Goal: Browse casually

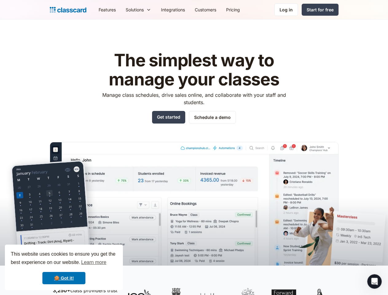
click at [194, 147] on img at bounding box center [194, 213] width 289 height 142
click at [64, 267] on div "This website uses cookies to ensure you get the best experience on our website.…" at bounding box center [64, 266] width 118 height 45
click at [216, 10] on nav "Features Resources Blog The latest industry news, updates and info. Customer st…" at bounding box center [216, 10] width 245 height 14
click at [121, 10] on div "Solutions Sports academy Swim school Dance studio Gymnastics Music school Marti…" at bounding box center [138, 10] width 35 height 14
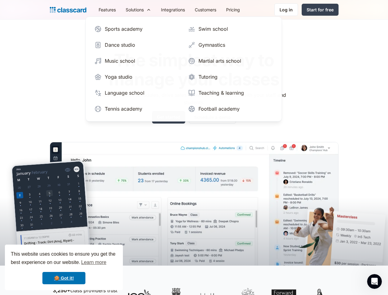
click at [374, 281] on icon "Open Intercom Messenger" at bounding box center [374, 281] width 10 height 10
